Goal: Navigation & Orientation: Find specific page/section

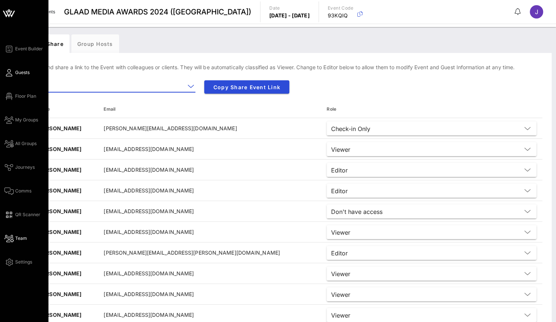
click at [12, 74] on link "Guests" at bounding box center [16, 72] width 25 height 9
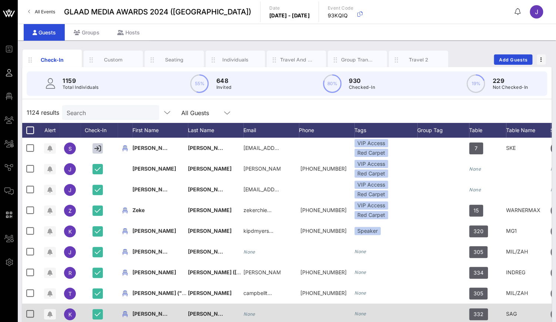
click at [9, 97] on icon at bounding box center [8, 96] width 9 height 1
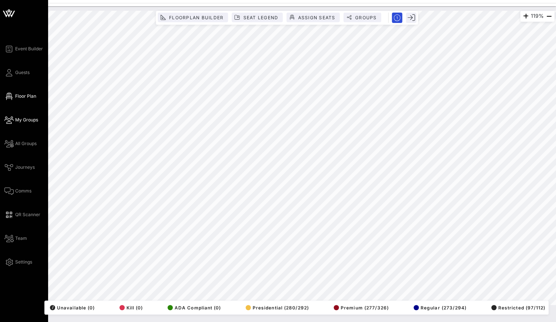
click at [7, 119] on icon at bounding box center [8, 119] width 9 height 1
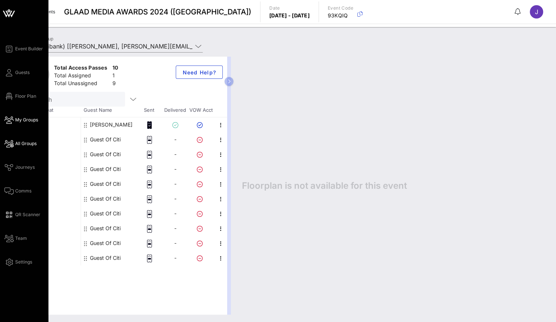
click at [12, 144] on icon at bounding box center [8, 143] width 9 height 1
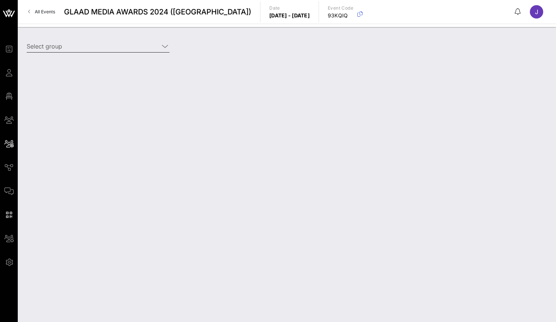
click at [162, 47] on icon at bounding box center [165, 46] width 7 height 9
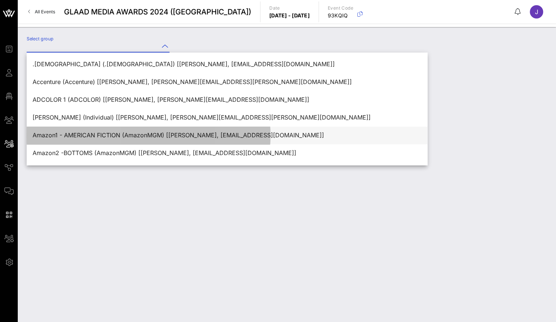
click at [132, 136] on div "Amazon1 - AMERICAN FICTION (AmazonMGM) [Rikkel Bravo, rikkel@amazon.com]" at bounding box center [227, 135] width 389 height 7
type input "Amazon1 - AMERICAN FICTION (AmazonMGM) [Rikkel Bravo, rikkel@amazon.com]"
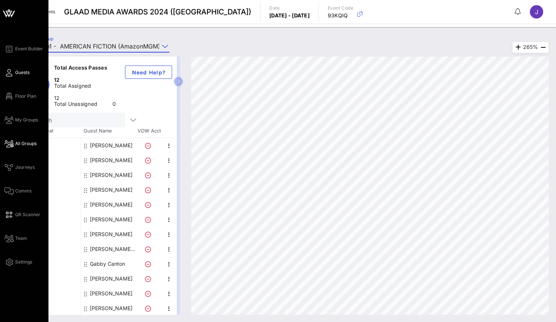
drag, startPoint x: 180, startPoint y: 123, endPoint x: 11, endPoint y: 69, distance: 176.8
click at [11, 69] on link "Guests" at bounding box center [16, 72] width 25 height 9
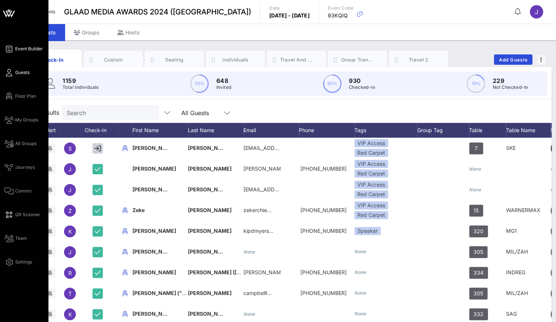
click at [14, 50] on link "Event Builder" at bounding box center [23, 48] width 38 height 9
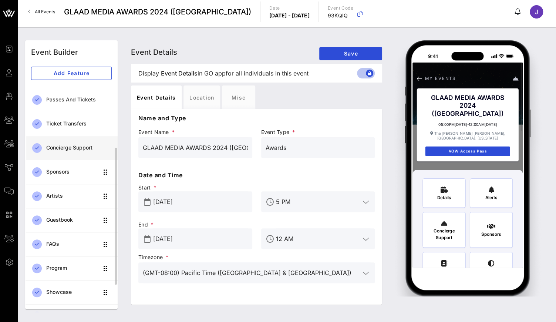
scroll to position [105, 0]
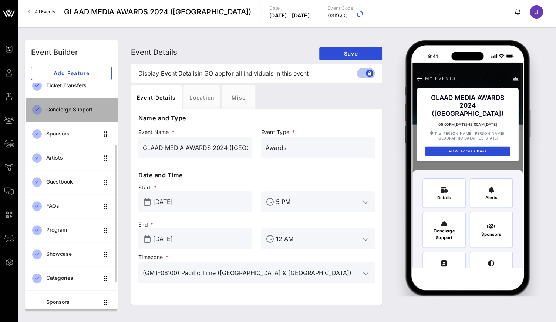
click at [92, 114] on div "Concierge Support" at bounding box center [78, 109] width 65 height 15
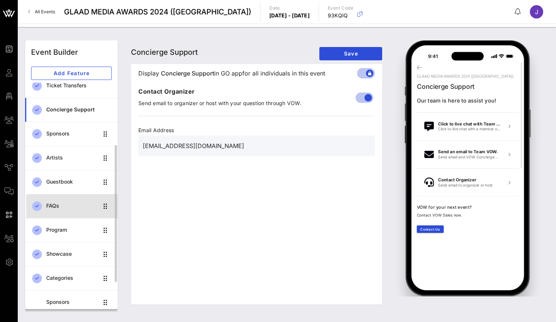
click at [70, 209] on div "FAQs" at bounding box center [72, 205] width 52 height 15
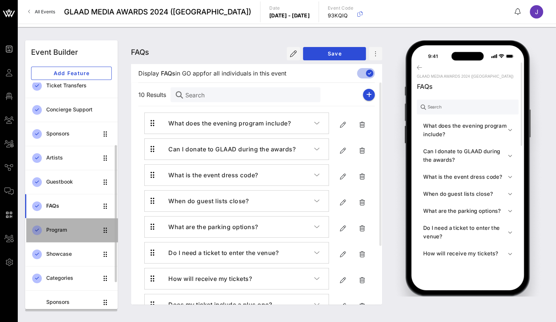
click at [62, 234] on div "Program" at bounding box center [72, 229] width 52 height 15
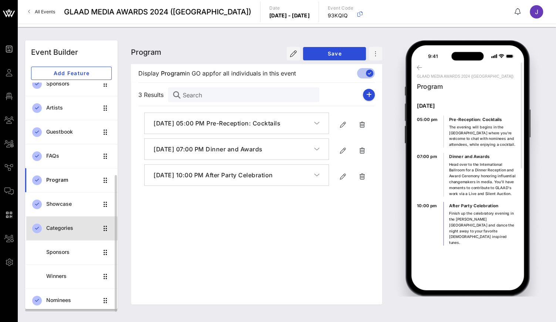
click at [67, 229] on div "Categories" at bounding box center [72, 228] width 52 height 6
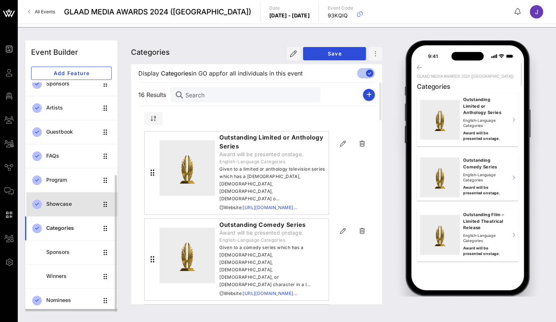
click at [69, 207] on div "Showcase" at bounding box center [72, 203] width 52 height 15
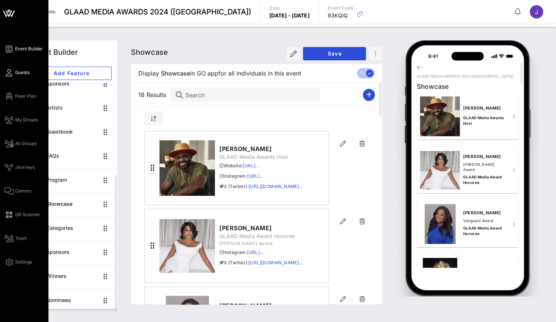
click at [15, 74] on span "Guests" at bounding box center [22, 72] width 14 height 7
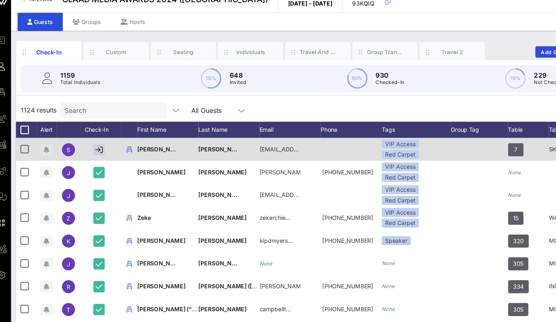
click at [47, 145] on icon "button" at bounding box center [49, 148] width 5 height 6
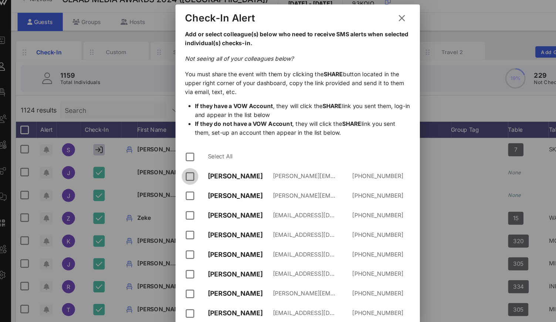
click at [174, 166] on div at bounding box center [180, 172] width 13 height 13
click at [174, 184] on div at bounding box center [180, 190] width 13 height 13
click at [174, 202] on div at bounding box center [180, 208] width 13 height 13
click at [368, 24] on icon at bounding box center [373, 28] width 10 height 9
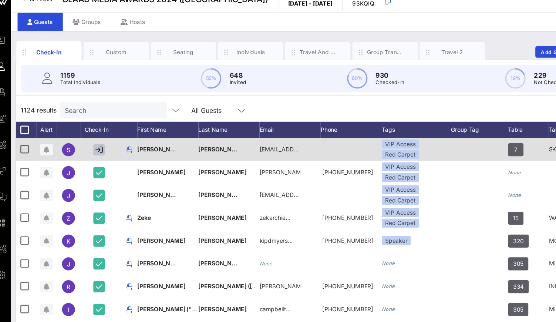
click at [94, 145] on icon "button" at bounding box center [97, 148] width 7 height 7
click at [95, 145] on icon "button" at bounding box center [98, 148] width 6 height 7
click at [121, 144] on icon "button" at bounding box center [125, 148] width 9 height 9
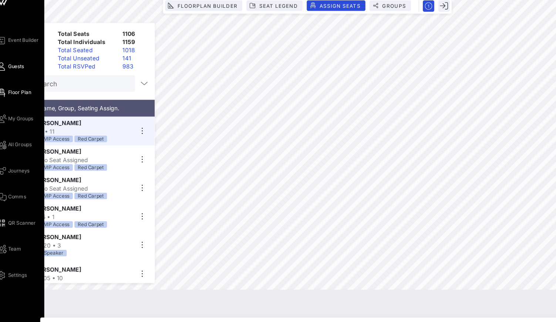
click at [5, 68] on link "Guests" at bounding box center [16, 72] width 25 height 9
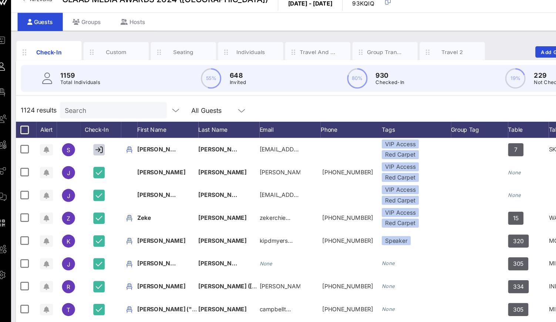
click at [95, 108] on input "Search" at bounding box center [110, 113] width 87 height 10
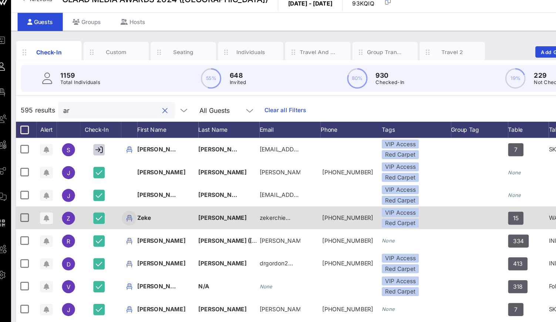
type input "ar"
click at [121, 206] on icon "button" at bounding box center [125, 210] width 9 height 9
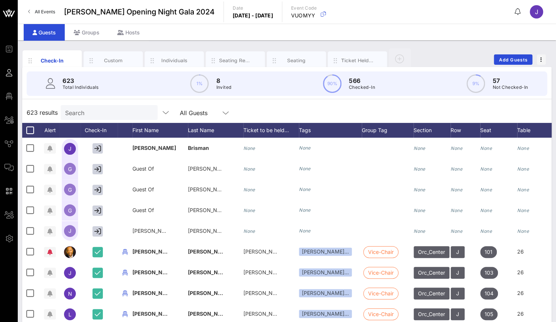
scroll to position [81, 2]
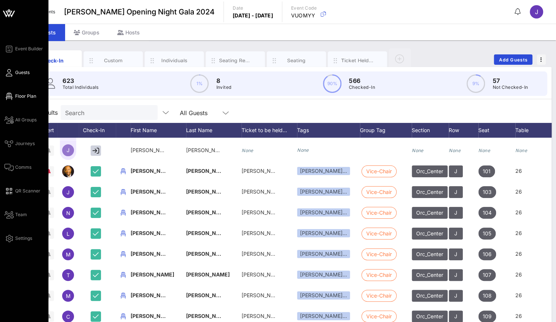
click at [13, 98] on link "Floor Plan" at bounding box center [20, 96] width 32 height 9
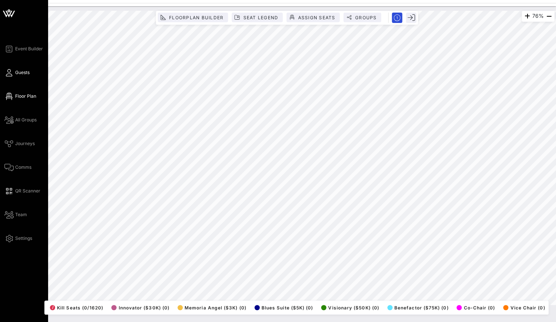
click at [14, 75] on link "Guests" at bounding box center [16, 72] width 25 height 9
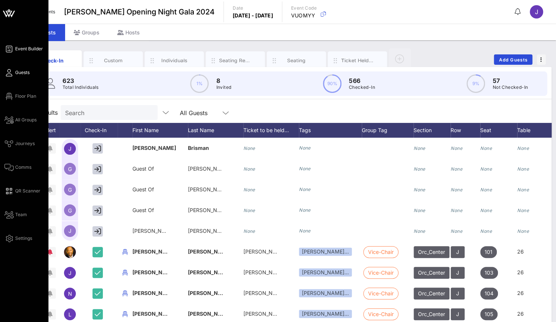
click at [36, 49] on span "Event Builder" at bounding box center [29, 48] width 28 height 7
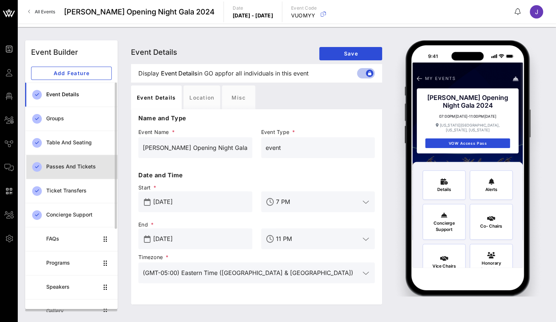
click at [92, 166] on div "Passes and Tickets" at bounding box center [78, 166] width 65 height 6
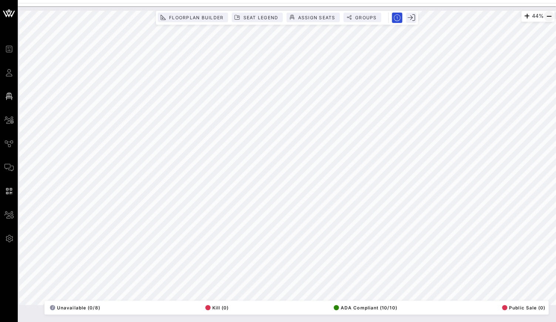
drag, startPoint x: 0, startPoint y: 0, endPoint x: 551, endPoint y: 14, distance: 550.7
click at [551, 14] on icon "button" at bounding box center [548, 16] width 9 height 9
